Goal: Use online tool/utility: Utilize a website feature to perform a specific function

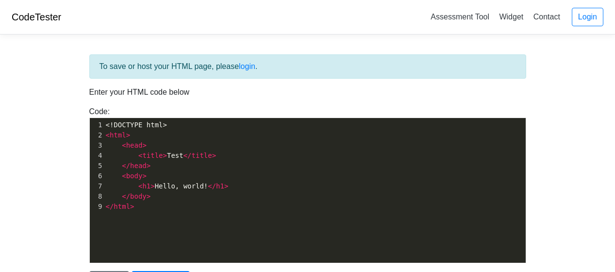
scroll to position [99, 0]
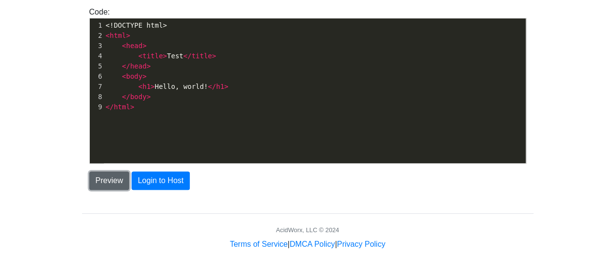
click at [104, 176] on button "Preview" at bounding box center [109, 180] width 40 height 18
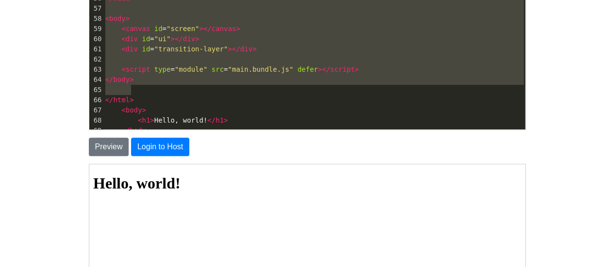
scroll to position [3, 0]
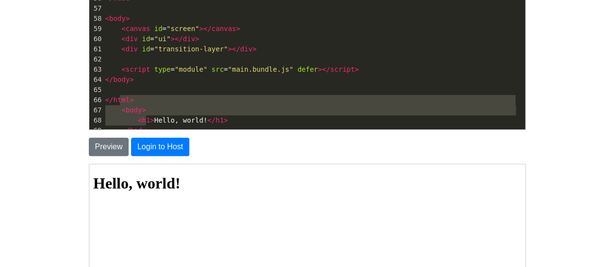
type textarea "<body> <h1>Hello, world!</h1> </body> </html>"
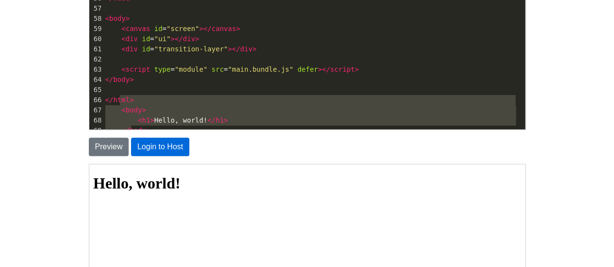
drag, startPoint x: 118, startPoint y: 98, endPoint x: 184, endPoint y: 151, distance: 84.9
click at [184, 151] on div "To save or host your HTML page, please login . Enter your HTML code below Code:…" at bounding box center [307, 141] width 451 height 440
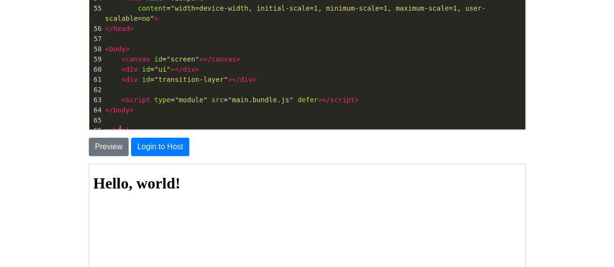
scroll to position [133, 0]
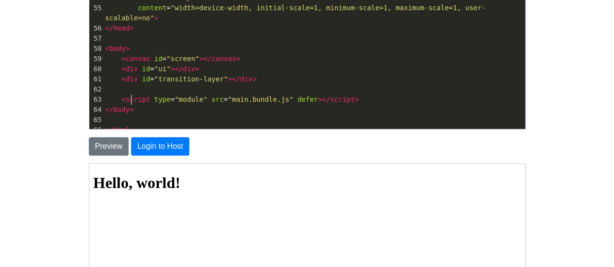
click at [162, 105] on pre "</ body >" at bounding box center [314, 110] width 422 height 10
type textarea "<!DOCTYPE html> <html> <head> <title>Test</title> </head><!DOCTYPE html> <!-- U…"
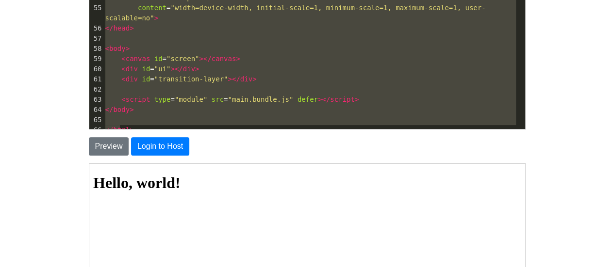
paste textarea
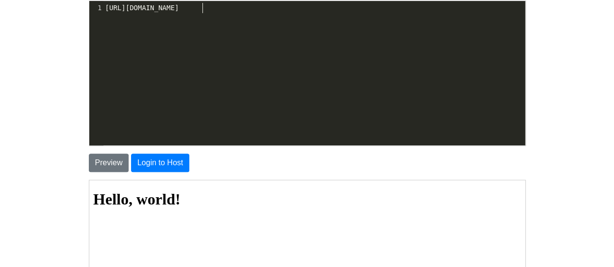
scroll to position [0, 0]
type textarea "<!DOCTYPE html> <!-- Ultimate Game Stash file--> <!-- For the regularly updatin…"
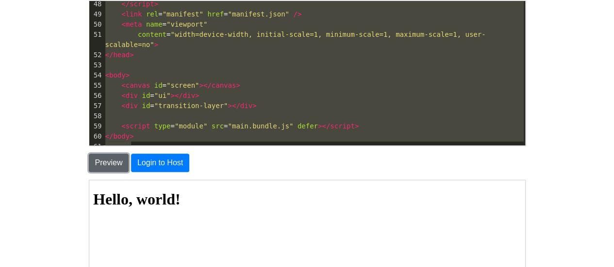
click at [111, 161] on button "Preview" at bounding box center [109, 163] width 40 height 18
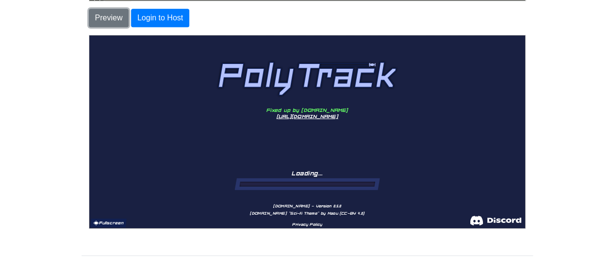
scroll to position [265, 0]
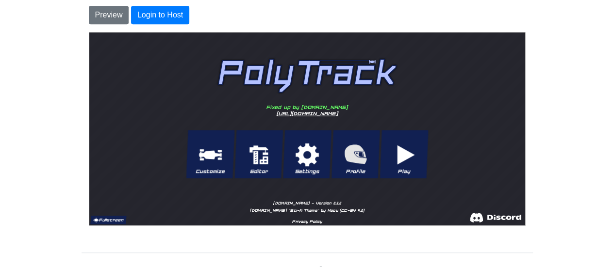
click at [98, 219] on button "Fullscreen" at bounding box center [107, 219] width 36 height 9
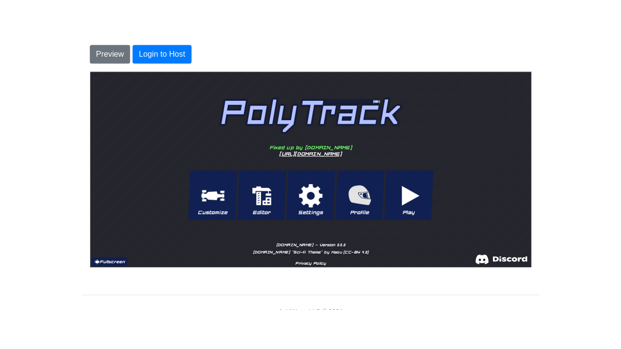
scroll to position [22, 0]
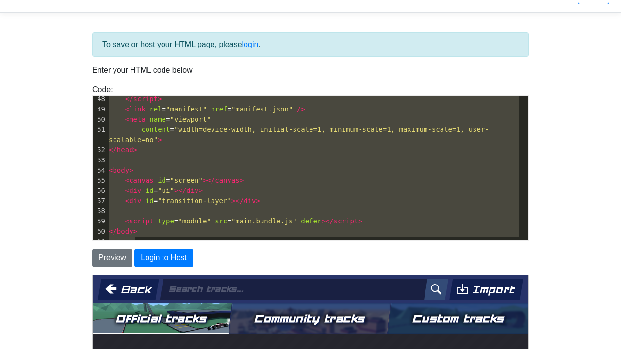
click at [390, 271] on button "Community tracks" at bounding box center [309, 318] width 161 height 31
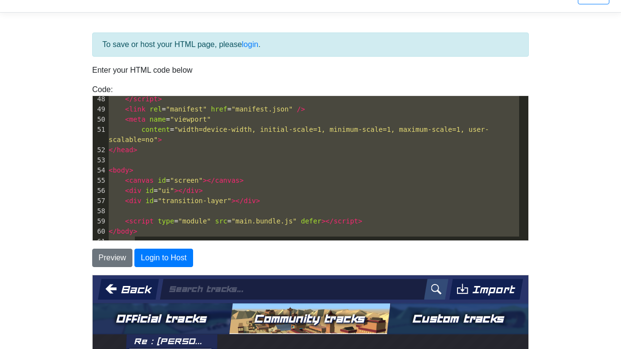
scroll to position [184, 0]
